Goal: Obtain resource: Download file/media

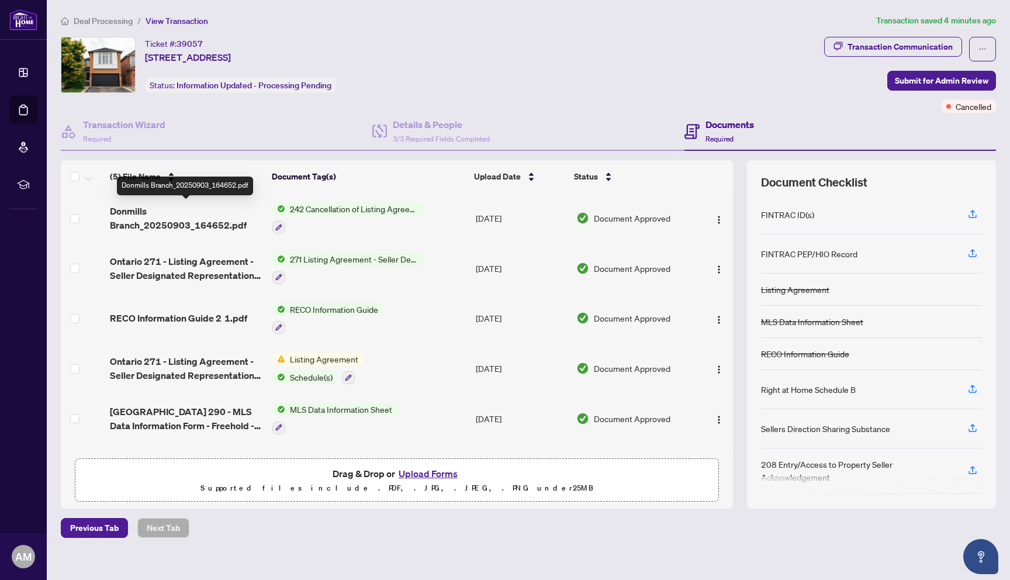
click at [166, 214] on span "Donmills Branch_20250903_164652.pdf" at bounding box center [186, 218] width 153 height 28
click at [340, 208] on span "242 Cancellation of Listing Agreement - Authority to Offer for Sale" at bounding box center [354, 208] width 139 height 13
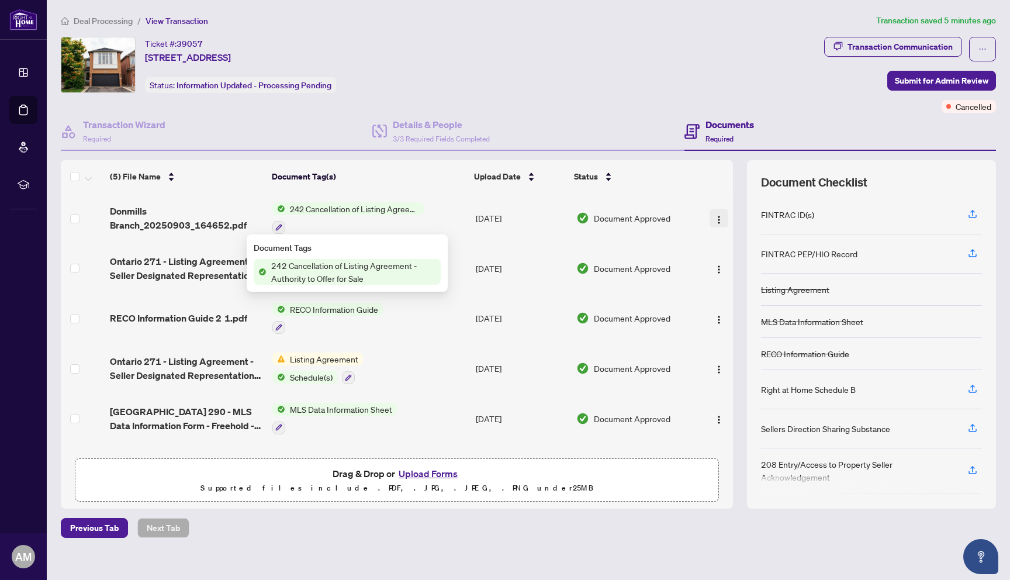
click at [715, 218] on img "button" at bounding box center [718, 219] width 9 height 9
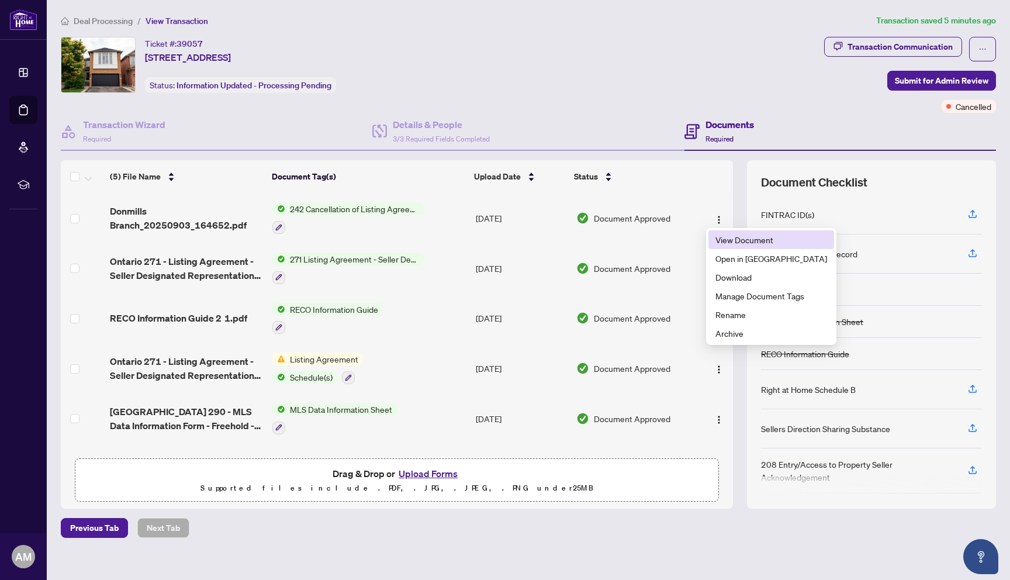
click at [739, 241] on span "View Document" at bounding box center [771, 239] width 112 height 13
